Goal: Transaction & Acquisition: Book appointment/travel/reservation

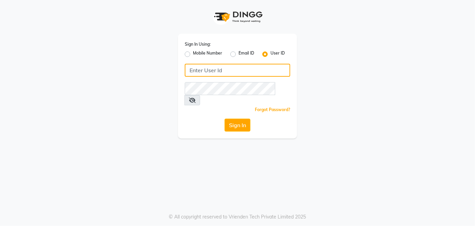
click at [198, 70] on input "Username" at bounding box center [238, 70] width 106 height 13
type input "[PERSON_NAME]"
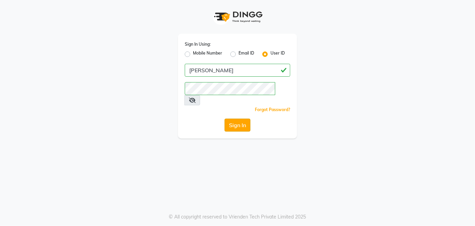
click at [242, 118] on button "Sign In" at bounding box center [238, 124] width 26 height 13
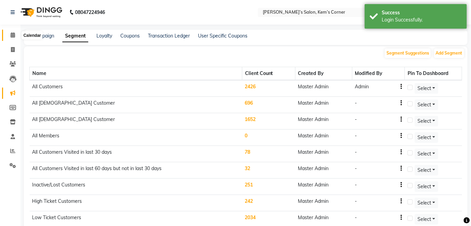
click at [12, 34] on icon at bounding box center [13, 34] width 4 height 5
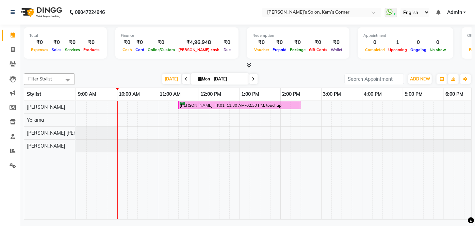
click at [224, 79] on input "[DATE]" at bounding box center [229, 79] width 34 height 10
select select "9"
select select "2025"
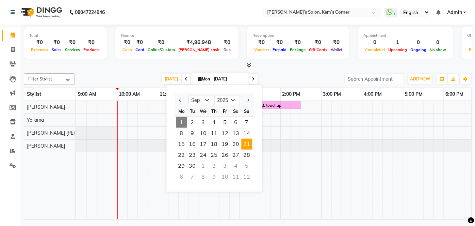
click at [242, 144] on span "21" at bounding box center [247, 144] width 11 height 11
type input "[DATE]"
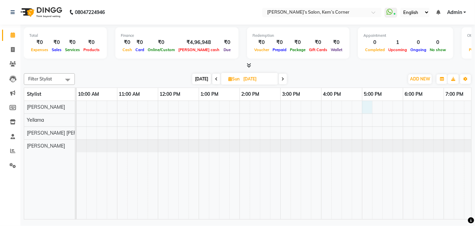
click at [368, 103] on div at bounding box center [300, 160] width 531 height 118
select select "50293"
select select "tentative"
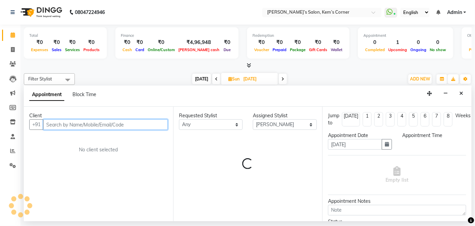
select select "1020"
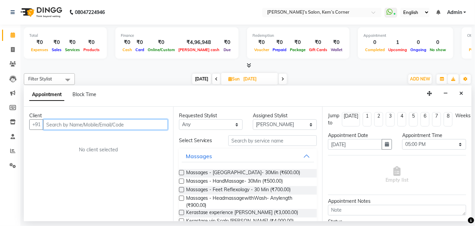
click at [133, 125] on input "text" at bounding box center [105, 124] width 125 height 11
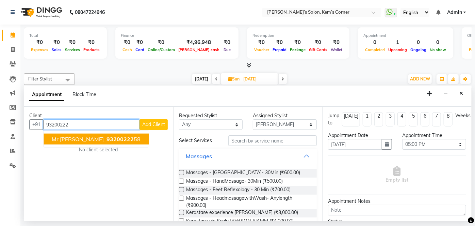
click at [109, 137] on span "93200222" at bounding box center [120, 139] width 27 height 7
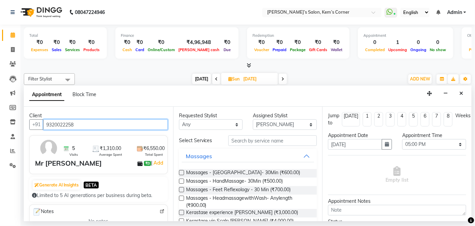
type input "9320022258"
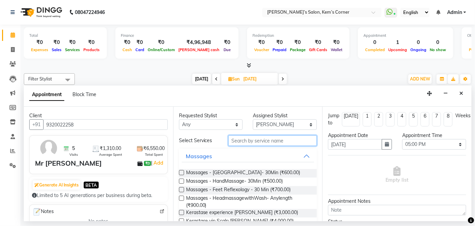
click at [260, 142] on input "text" at bounding box center [272, 140] width 89 height 11
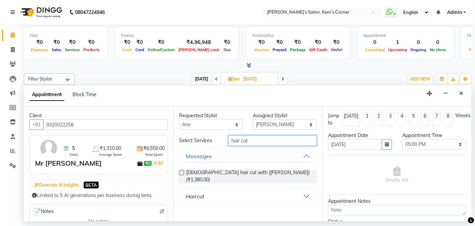
type input "hair cut"
click at [308, 190] on button "Haircut" at bounding box center [248, 196] width 133 height 12
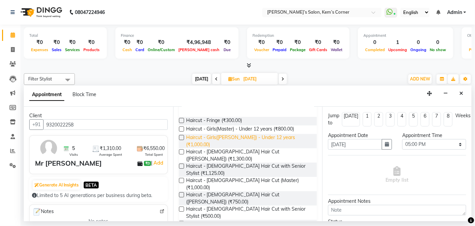
scroll to position [93, 0]
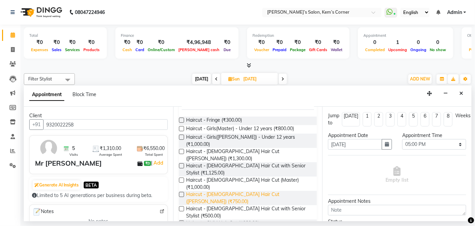
click at [268, 191] on span "Haircut - [DEMOGRAPHIC_DATA] Hair Cut ([PERSON_NAME]) (₹750.00)" at bounding box center [249, 198] width 126 height 14
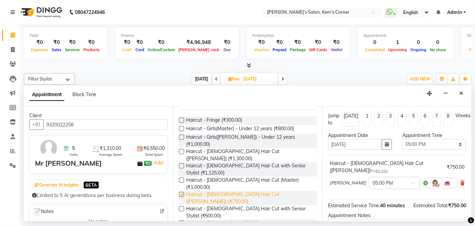
checkbox input "false"
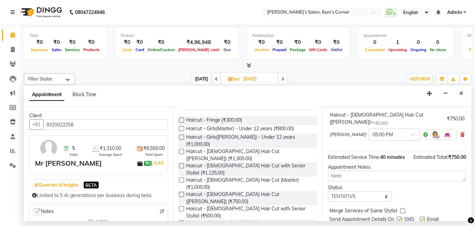
scroll to position [62, 0]
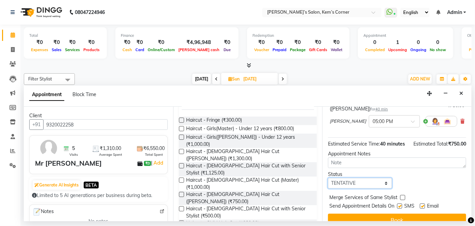
click at [376, 182] on select "Select TENTATIVE CONFIRM UPCOMING" at bounding box center [360, 183] width 64 height 11
select select "confirm booking"
click at [328, 178] on select "Select TENTATIVE CONFIRM UPCOMING" at bounding box center [360, 183] width 64 height 11
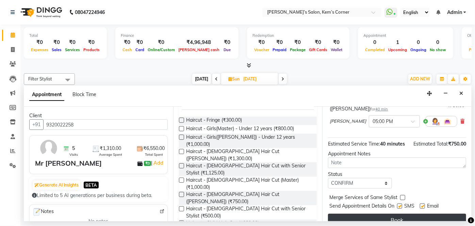
click at [373, 219] on button "Book" at bounding box center [397, 219] width 138 height 12
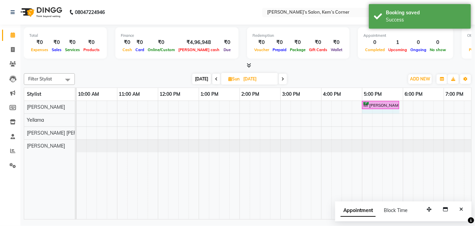
drag, startPoint x: 387, startPoint y: 104, endPoint x: 392, endPoint y: 104, distance: 5.4
click at [35, 103] on div "Mr [PERSON_NAME], 05:00 PM-05:40 PM, Haircut - [DEMOGRAPHIC_DATA] Hair Cut ([PE…" at bounding box center [35, 107] width 0 height 12
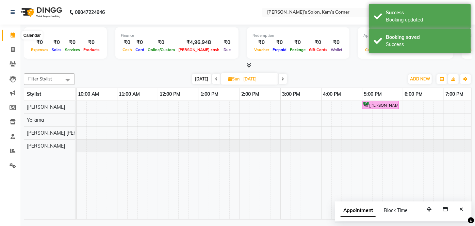
click at [18, 35] on span at bounding box center [13, 35] width 12 height 8
click at [11, 37] on icon at bounding box center [13, 34] width 4 height 5
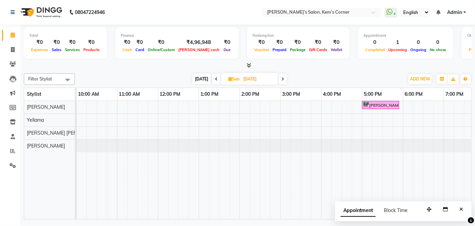
click at [203, 76] on span "[DATE]" at bounding box center [201, 79] width 19 height 11
type input "[DATE]"
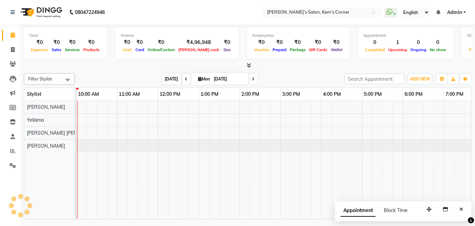
scroll to position [0, 41]
